Goal: Information Seeking & Learning: Learn about a topic

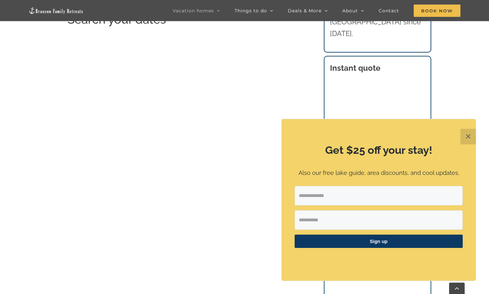
scroll to position [1287, 0]
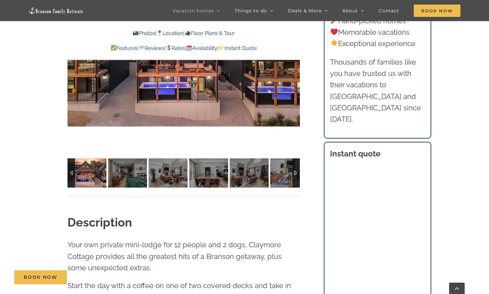
scroll to position [568, 0]
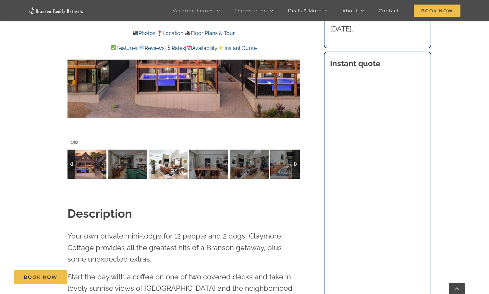
click at [163, 162] on img at bounding box center [167, 163] width 39 height 29
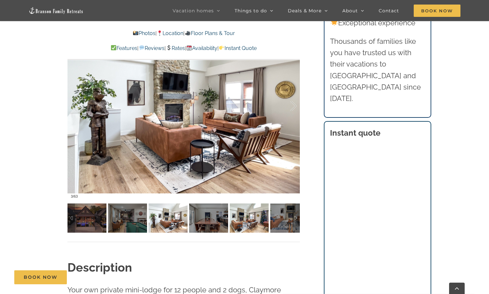
scroll to position [489, 0]
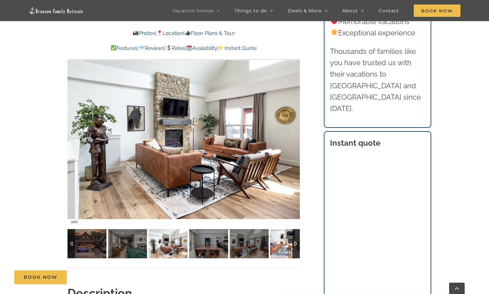
click at [283, 249] on img at bounding box center [289, 243] width 39 height 29
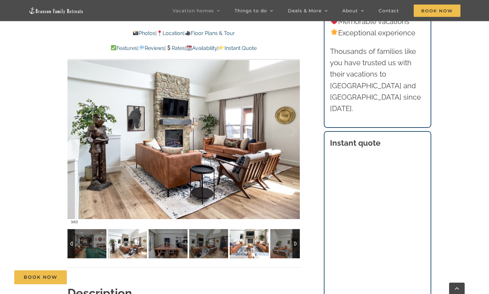
click at [295, 245] on div at bounding box center [295, 243] width 7 height 29
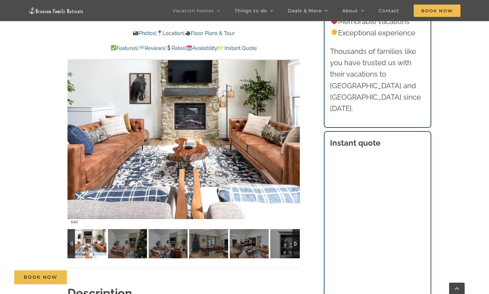
click at [296, 243] on div at bounding box center [295, 243] width 7 height 29
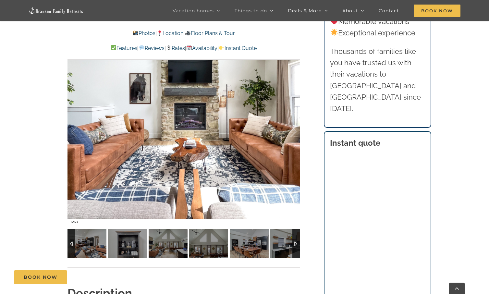
click at [296, 243] on div at bounding box center [295, 243] width 7 height 29
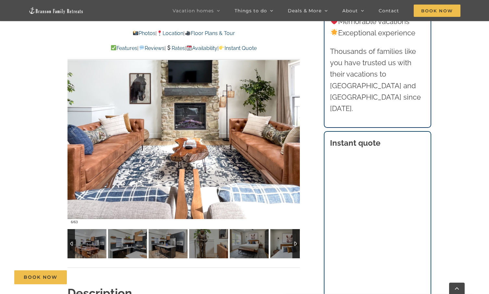
click at [296, 243] on div at bounding box center [295, 243] width 7 height 29
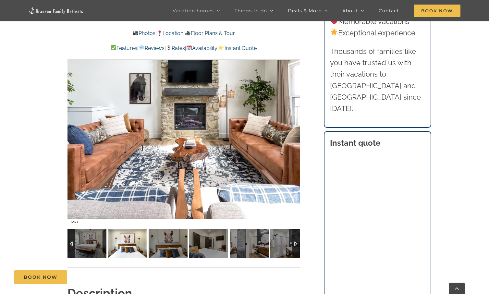
click at [137, 250] on img at bounding box center [127, 243] width 39 height 29
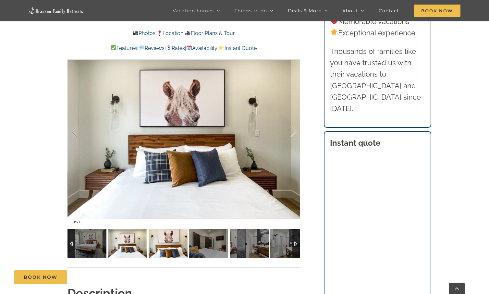
click at [157, 247] on img at bounding box center [167, 243] width 39 height 29
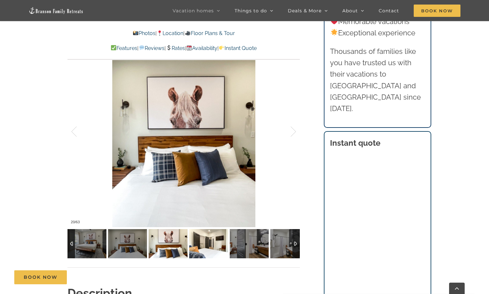
click at [204, 247] on img at bounding box center [208, 243] width 39 height 29
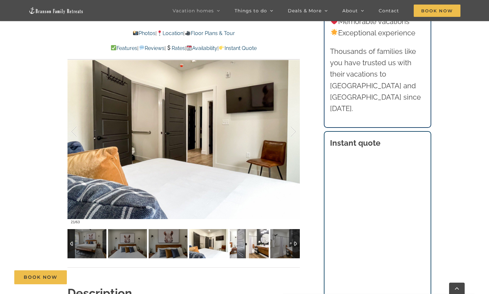
click at [236, 248] on img at bounding box center [249, 243] width 39 height 29
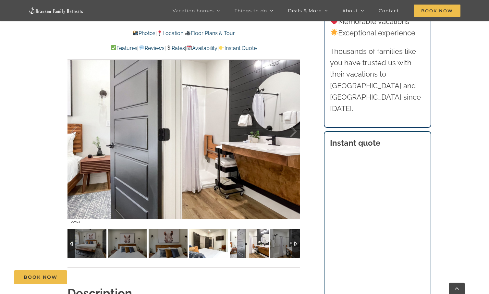
click at [203, 241] on img at bounding box center [208, 243] width 39 height 29
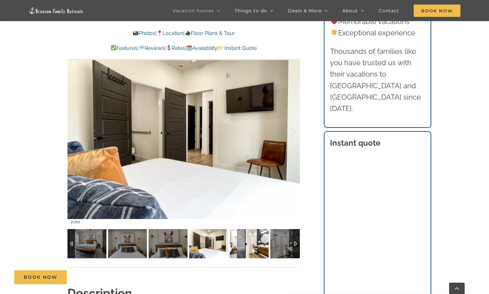
click at [243, 242] on img at bounding box center [249, 243] width 39 height 29
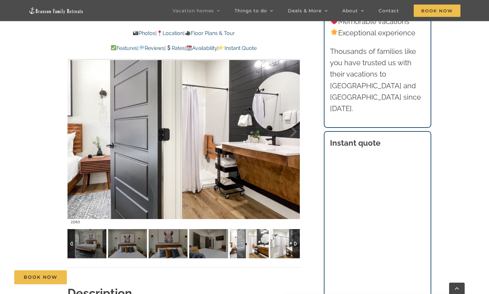
click at [274, 239] on img at bounding box center [289, 243] width 39 height 29
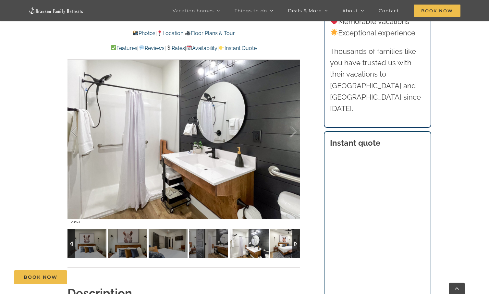
click at [284, 244] on img at bounding box center [289, 243] width 39 height 29
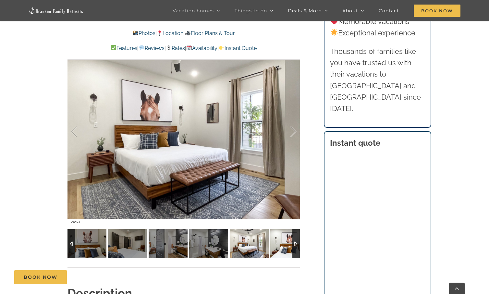
click at [284, 244] on img at bounding box center [289, 243] width 39 height 29
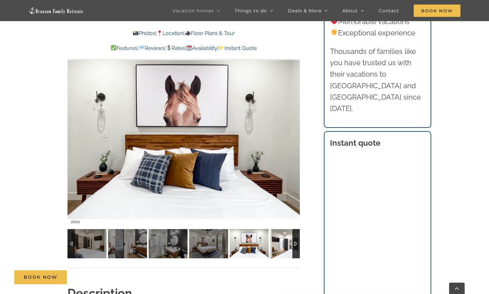
click at [284, 243] on img at bounding box center [289, 243] width 39 height 29
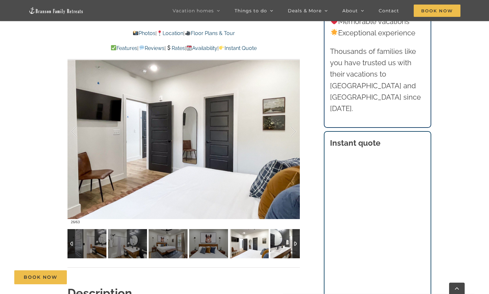
click at [284, 243] on img at bounding box center [289, 243] width 39 height 29
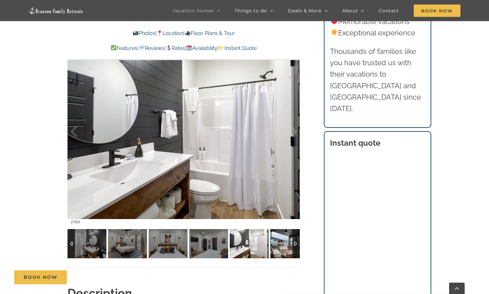
click at [284, 243] on img at bounding box center [289, 243] width 39 height 29
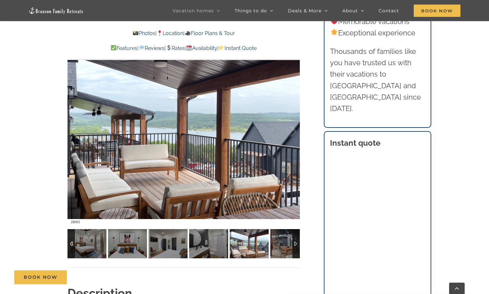
click at [284, 243] on img at bounding box center [289, 243] width 39 height 29
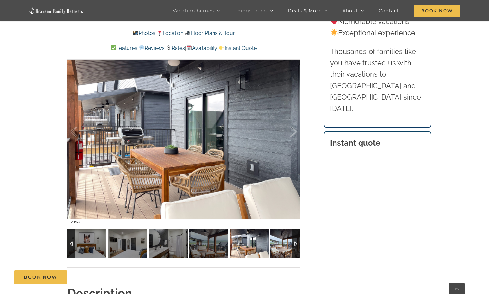
click at [284, 243] on img at bounding box center [289, 243] width 39 height 29
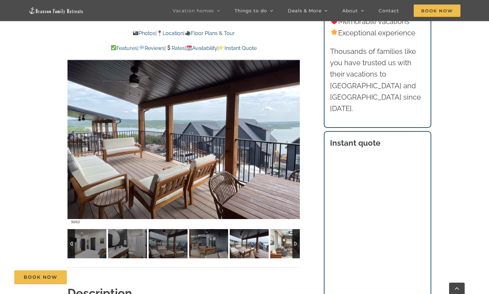
click at [284, 243] on img at bounding box center [289, 243] width 39 height 29
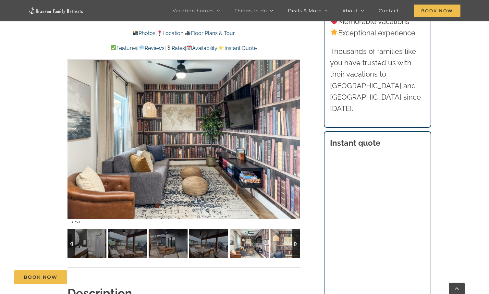
click at [284, 243] on img at bounding box center [289, 243] width 39 height 29
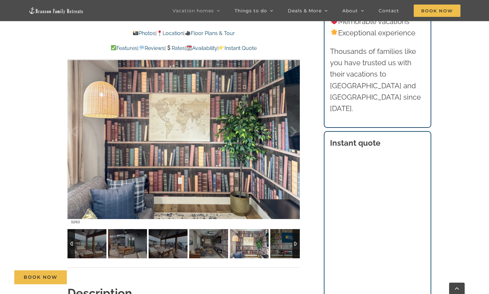
click at [246, 245] on img at bounding box center [249, 243] width 39 height 29
click at [275, 247] on img at bounding box center [289, 243] width 39 height 29
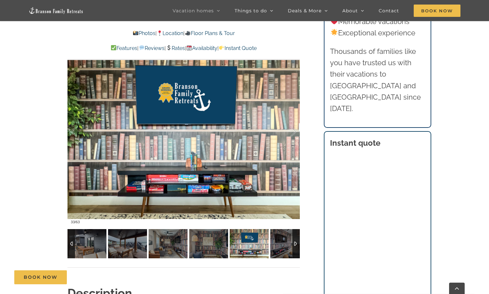
click at [275, 247] on img at bounding box center [289, 243] width 39 height 29
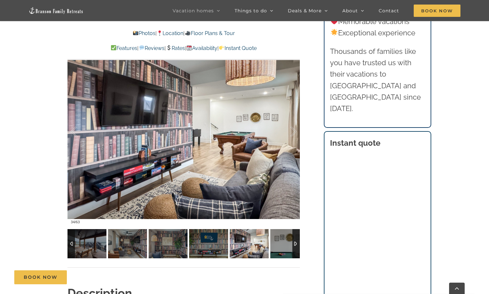
click at [275, 247] on img at bounding box center [289, 243] width 39 height 29
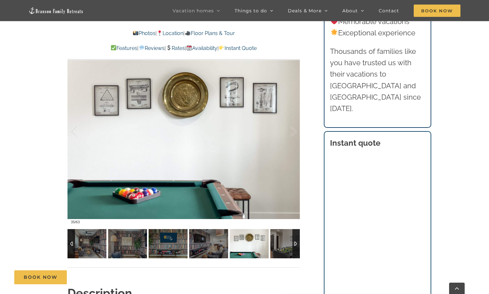
click at [275, 247] on img at bounding box center [289, 243] width 39 height 29
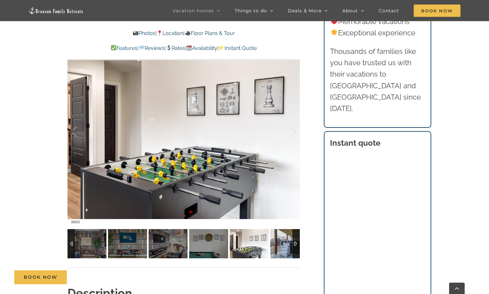
click at [275, 247] on img at bounding box center [289, 243] width 39 height 29
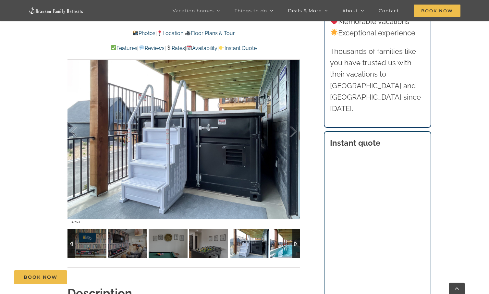
click at [275, 247] on img at bounding box center [289, 243] width 39 height 29
